Goal: Download file/media

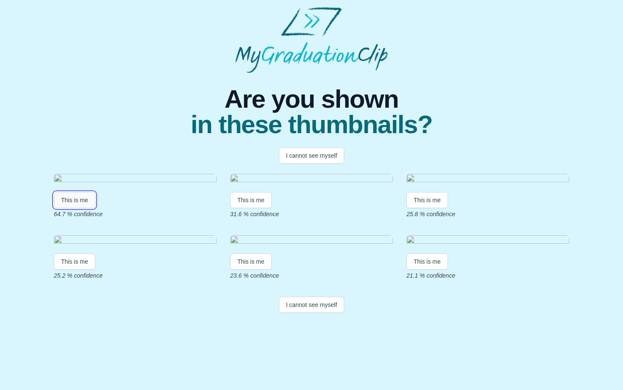
click at [79, 208] on button "This is me" at bounding box center [75, 200] width 42 height 16
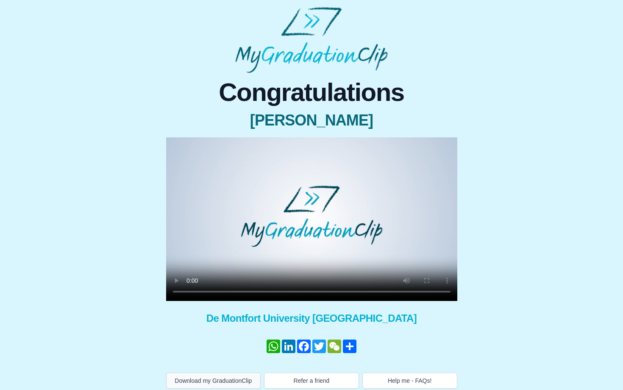
click at [237, 366] on div "Congratulations [PERSON_NAME] × Share your GraduationClip now! WhatsApp LinkedI…" at bounding box center [311, 234] width 291 height 308
click at [235, 382] on button "Download my GraduationClip" at bounding box center [213, 380] width 95 height 16
